Goal: Task Accomplishment & Management: Manage account settings

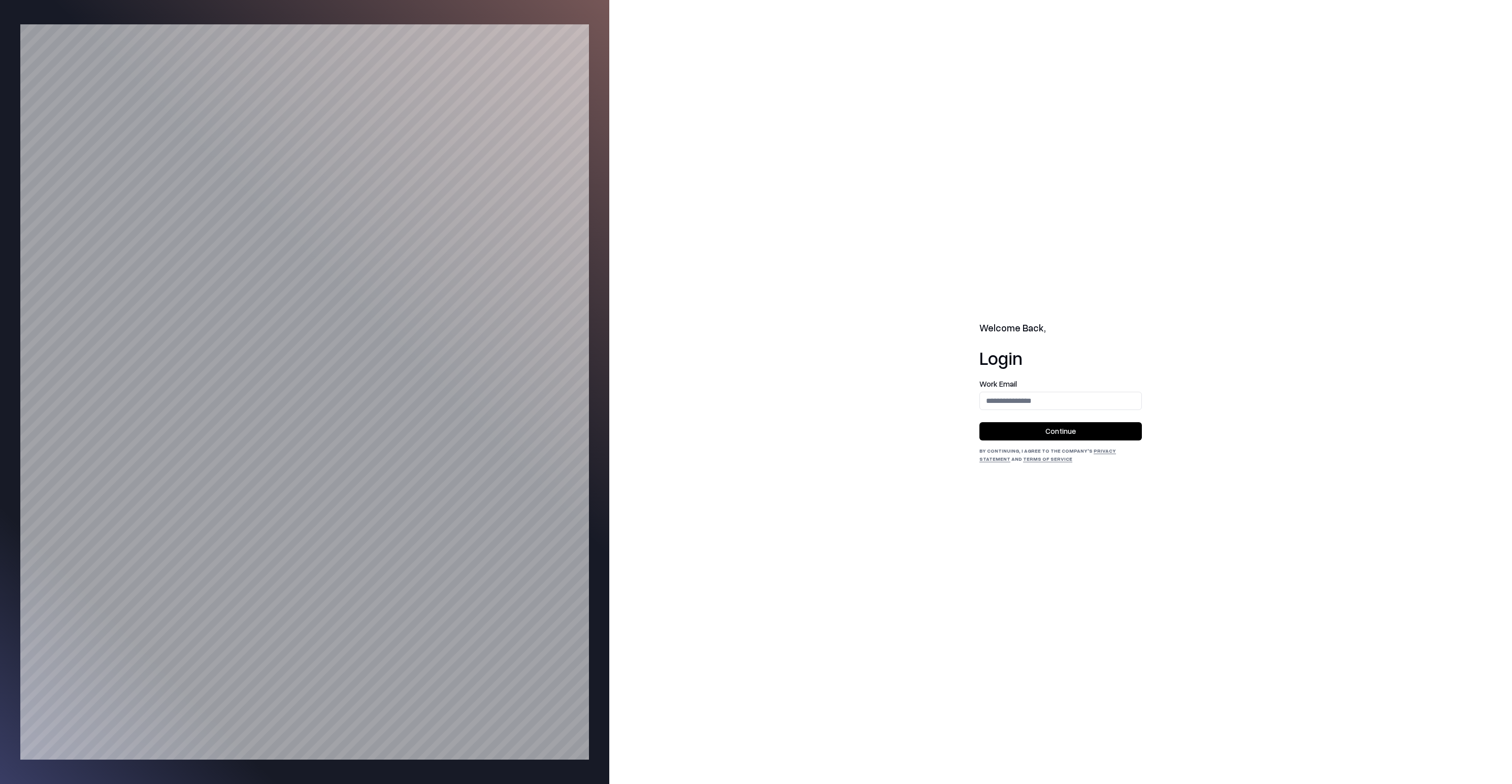
click at [1019, 391] on div "Work Email" at bounding box center [1060, 395] width 163 height 30
click at [1019, 396] on input "email" at bounding box center [1060, 400] width 161 height 18
type input "**********"
click at [1036, 426] on button "Continue" at bounding box center [1060, 431] width 163 height 18
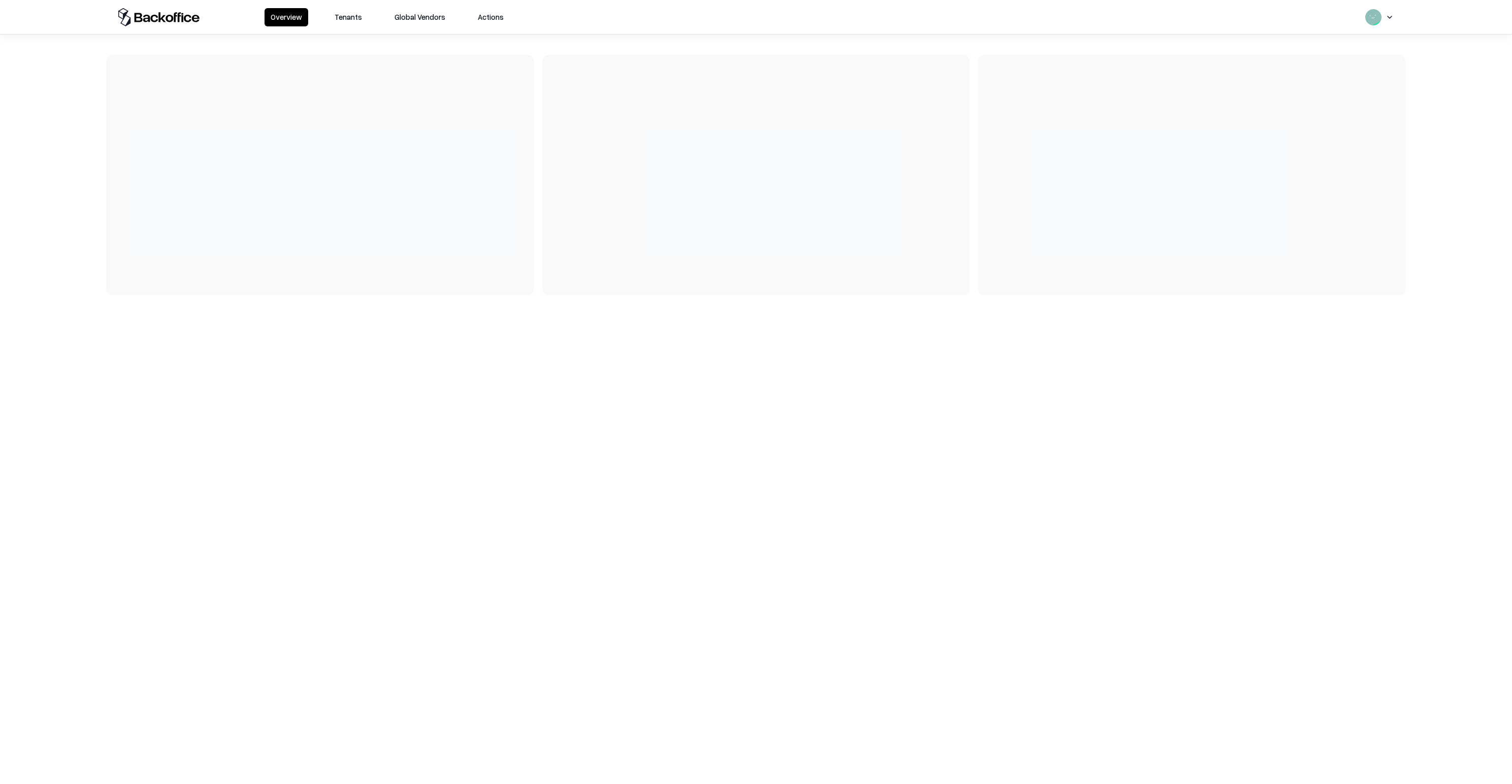
click at [341, 15] on button "Tenants" at bounding box center [348, 17] width 40 height 18
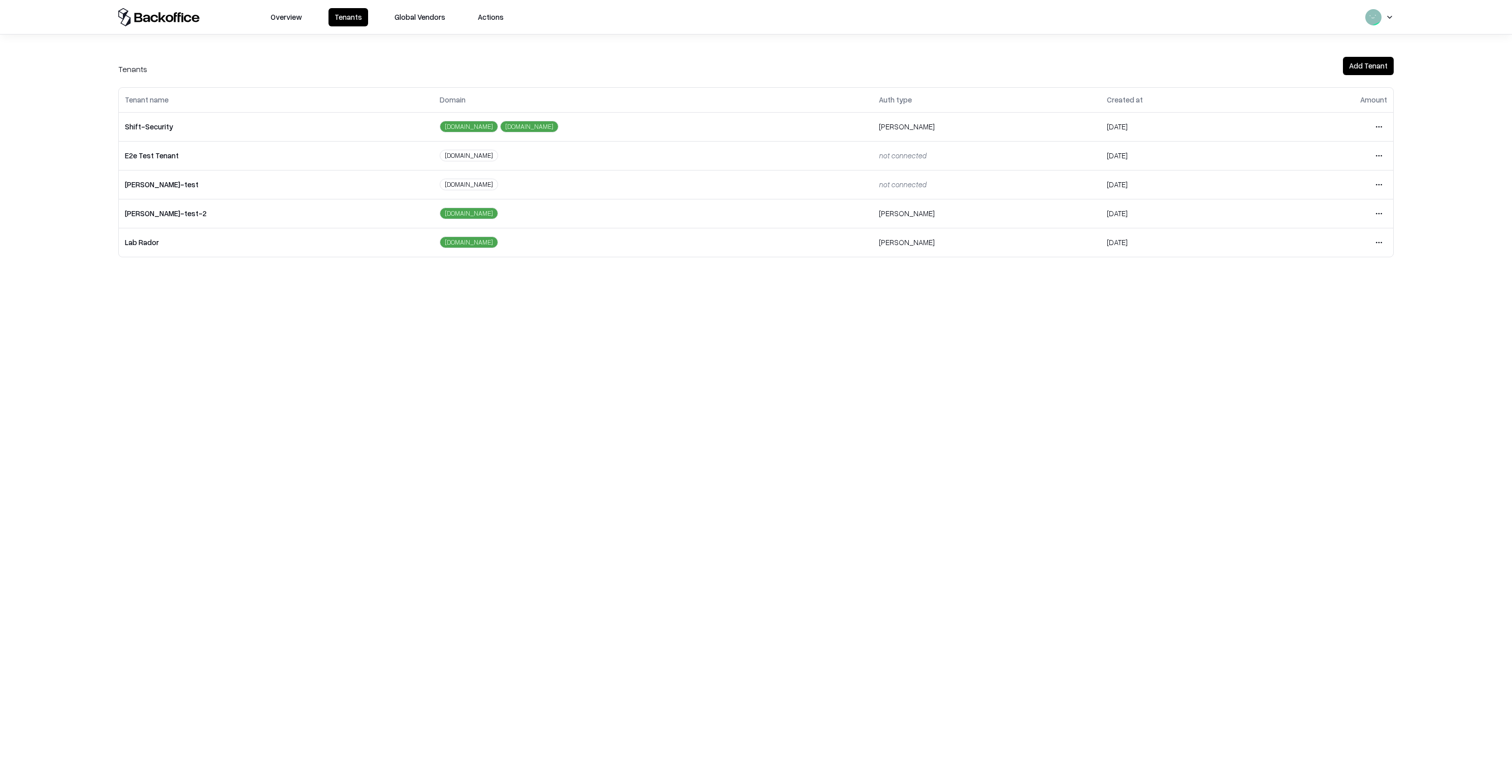
click at [1378, 123] on html "Overview Tenants Global Vendors Actions Tenants Add Tenant Tenant name Domain A…" at bounding box center [756, 392] width 1512 height 784
click at [1285, 214] on div "Login to tenant" at bounding box center [1336, 212] width 109 height 20
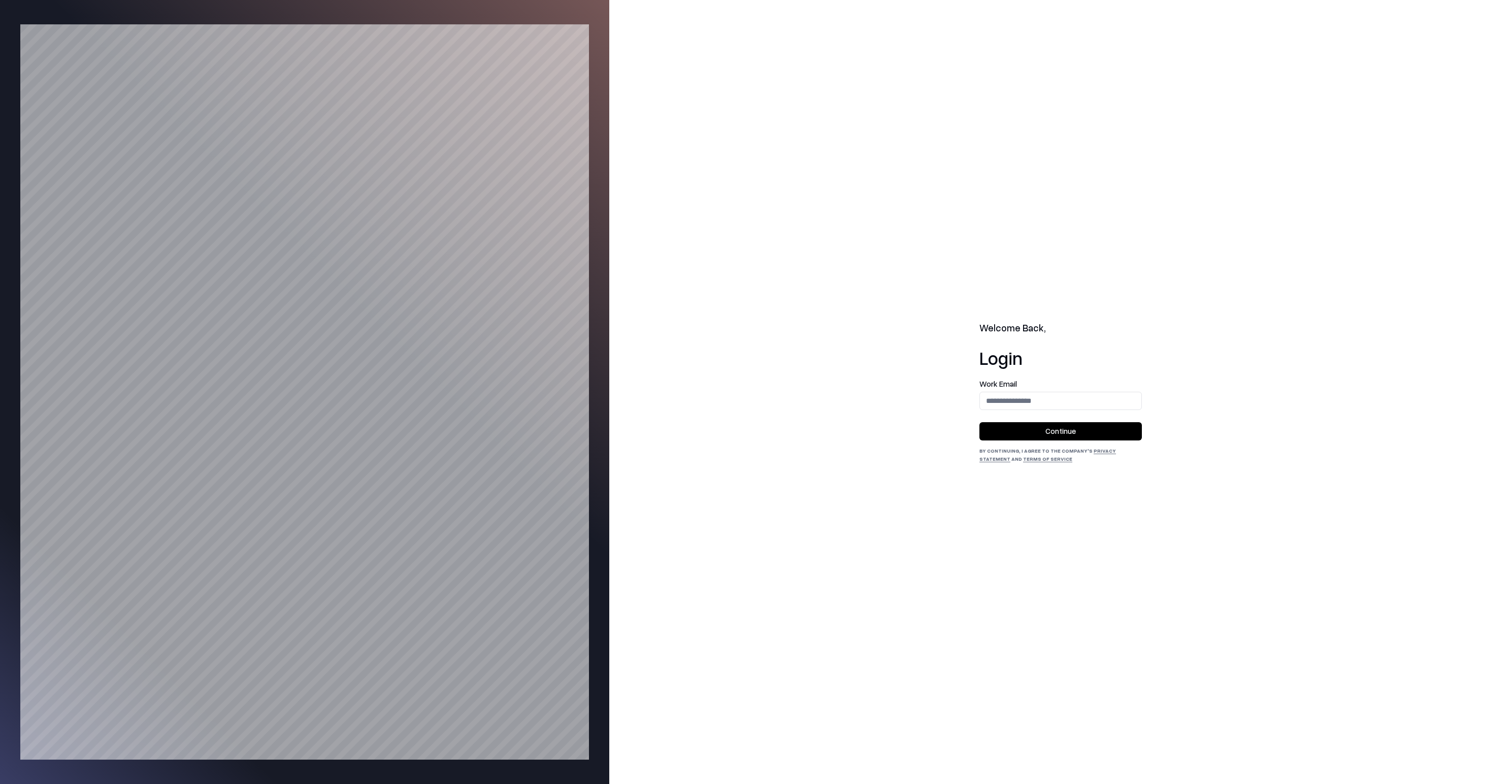
click at [998, 406] on input "email" at bounding box center [1060, 400] width 161 height 18
type input "**********"
click at [1019, 435] on button "Continue" at bounding box center [1060, 431] width 163 height 18
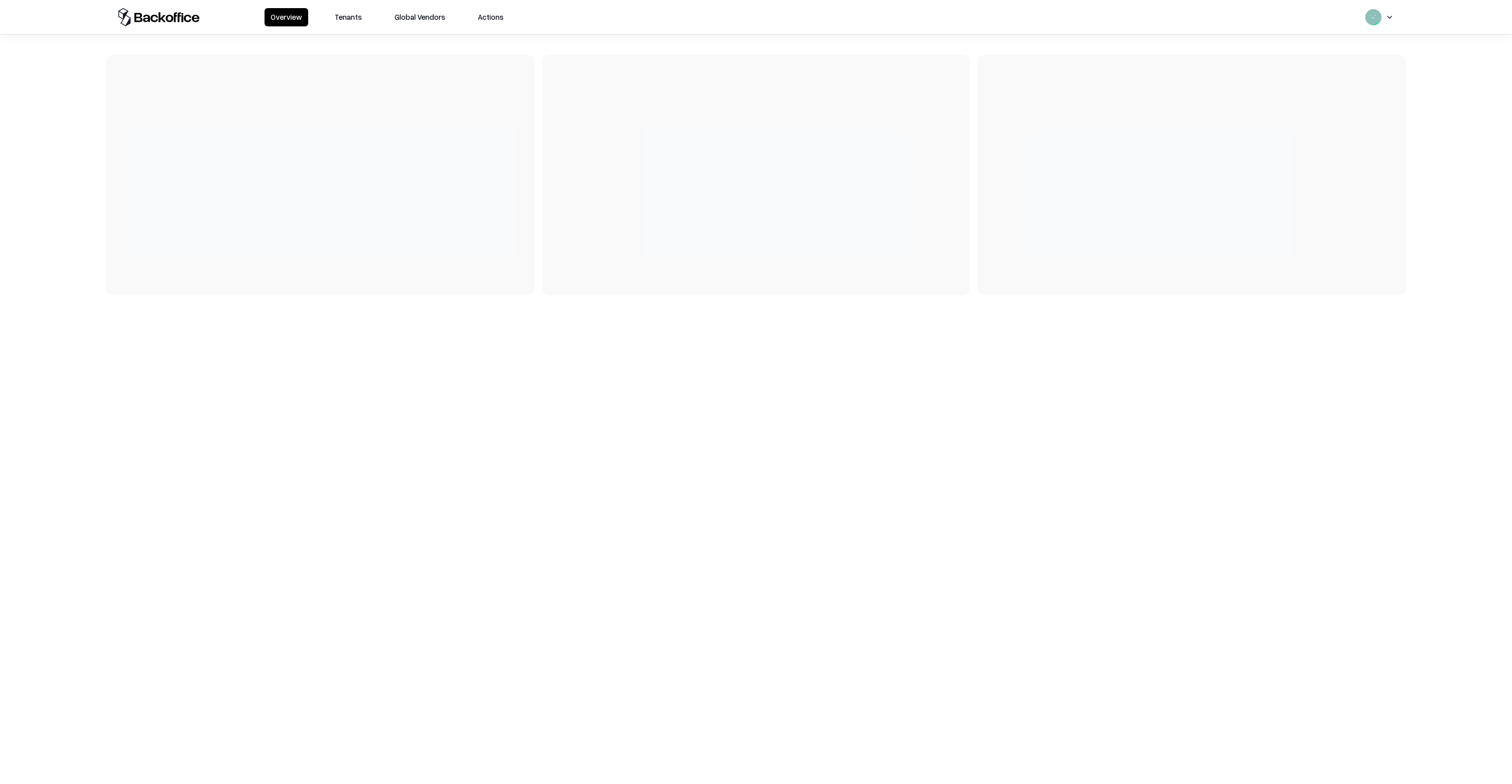
click at [337, 22] on button "Tenants" at bounding box center [348, 17] width 40 height 18
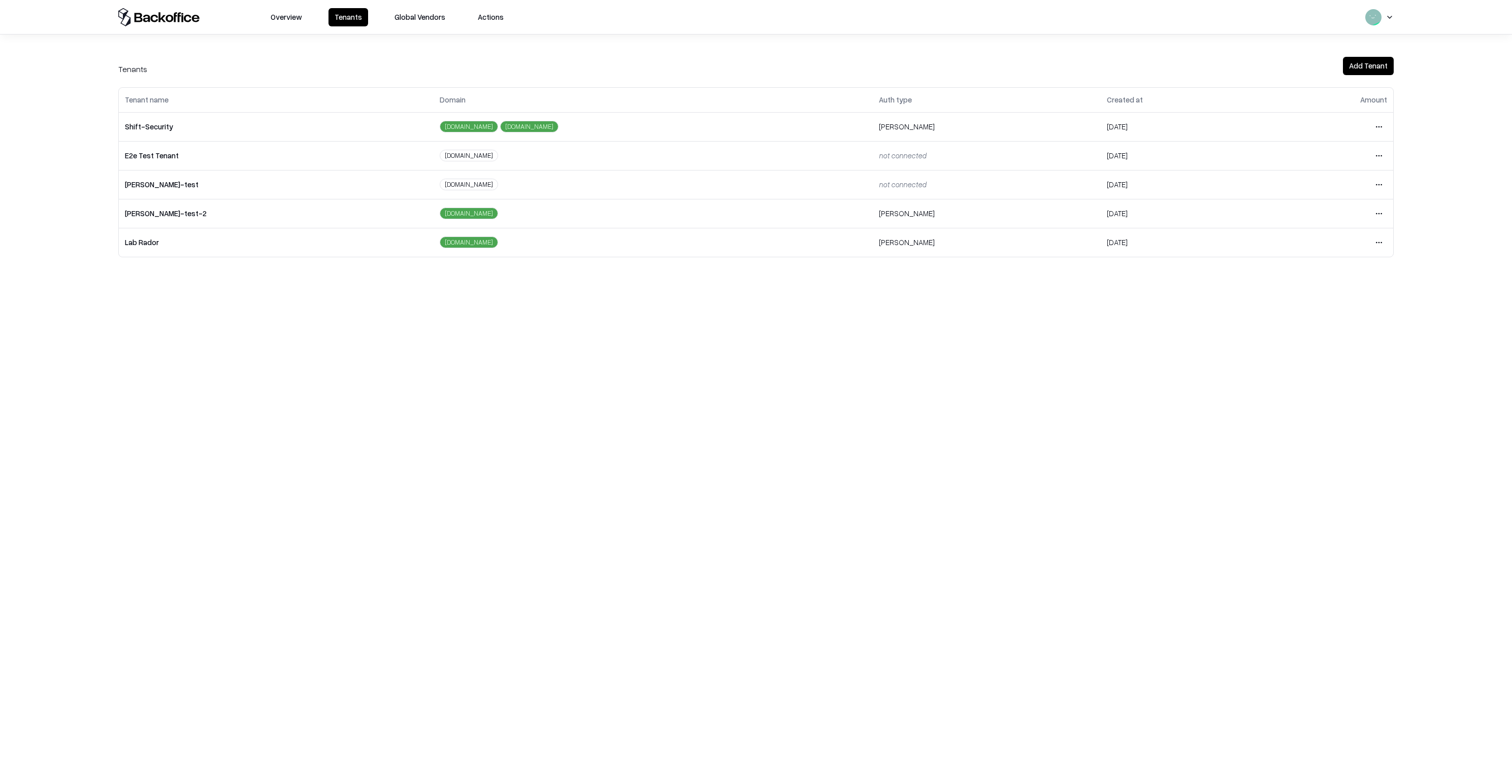
click at [1379, 246] on html "Overview Tenants Global Vendors Actions Tenants Add Tenant Tenant name Domain A…" at bounding box center [756, 392] width 1512 height 784
click at [1310, 330] on div "Login to tenant" at bounding box center [1336, 327] width 109 height 20
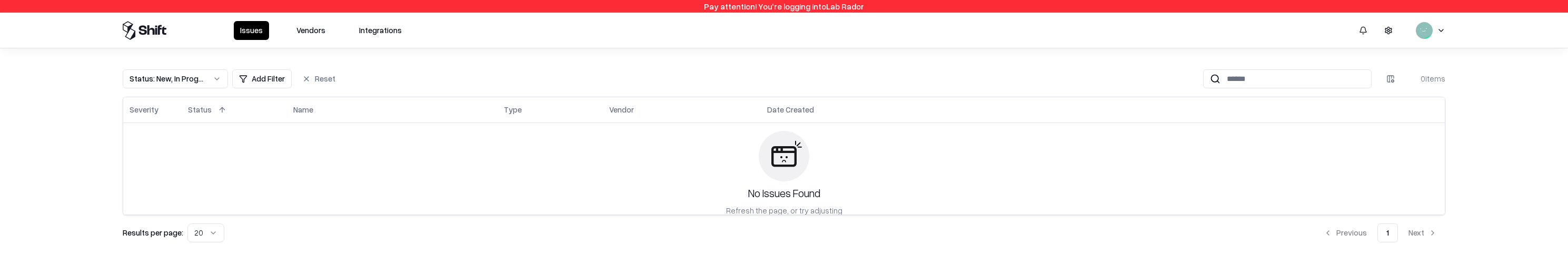
click at [304, 18] on div "Issues Vendors Integrations" at bounding box center [784, 30] width 1348 height 35
click at [304, 27] on button "Vendors" at bounding box center [310, 30] width 42 height 19
